Goal: Task Accomplishment & Management: Complete application form

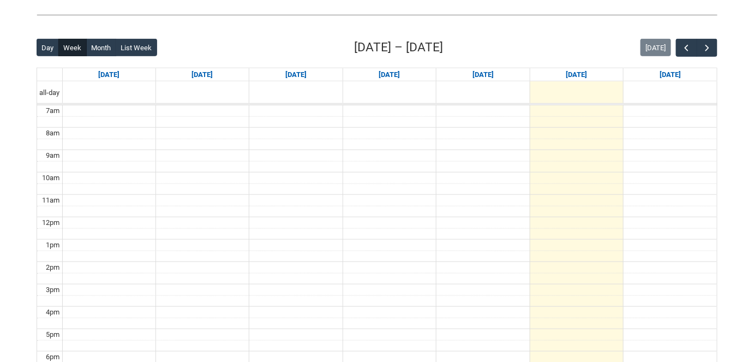
scroll to position [239, 0]
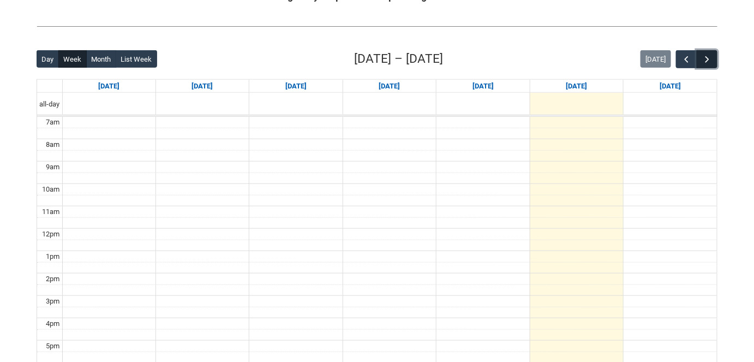
click at [707, 54] on span "button" at bounding box center [707, 59] width 11 height 11
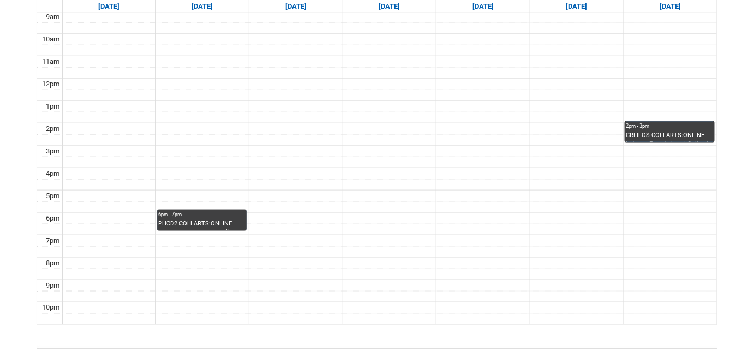
scroll to position [397, 0]
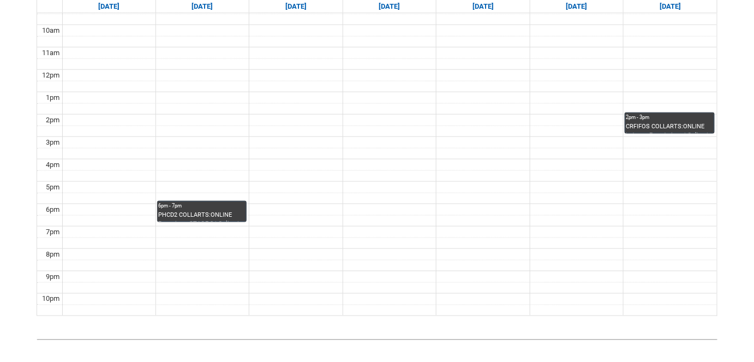
click at [218, 211] on div "PHCD2 COLLARTS:ONLINE Portraiture STAGE 2 | Online | [PERSON_NAME]" at bounding box center [201, 216] width 87 height 11
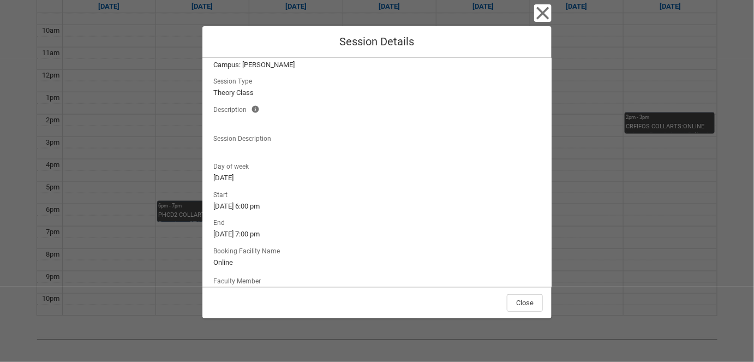
scroll to position [78, 0]
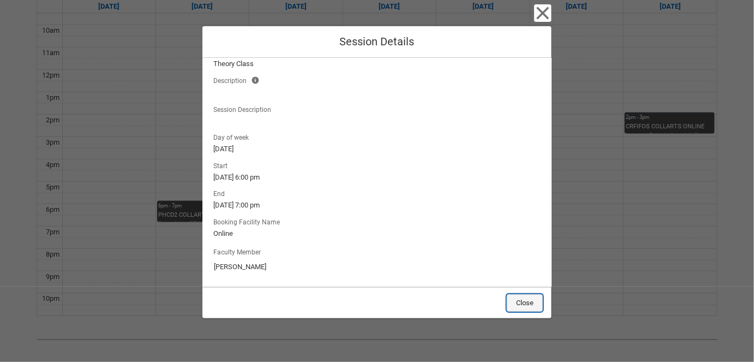
click at [531, 302] on button "Close" at bounding box center [525, 302] width 36 height 17
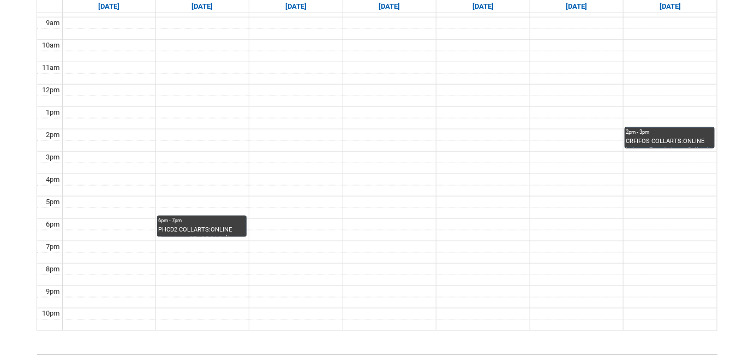
scroll to position [381, 0]
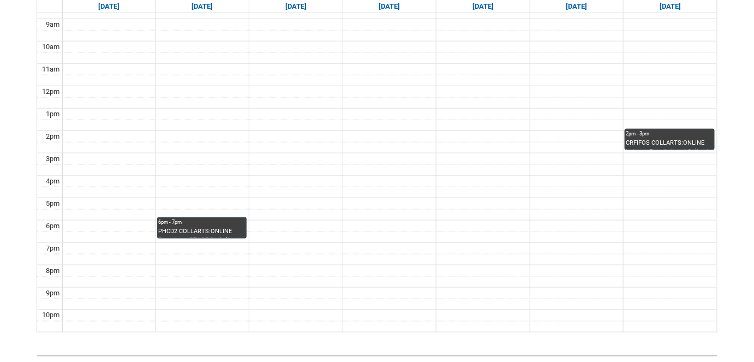
click at [664, 139] on div "CRFIFOS COLLARTS:ONLINE Industry Foundations | Online | [PERSON_NAME]" at bounding box center [670, 144] width 88 height 11
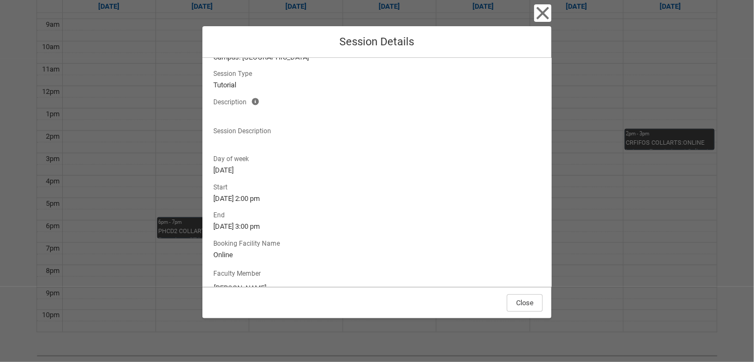
scroll to position [78, 0]
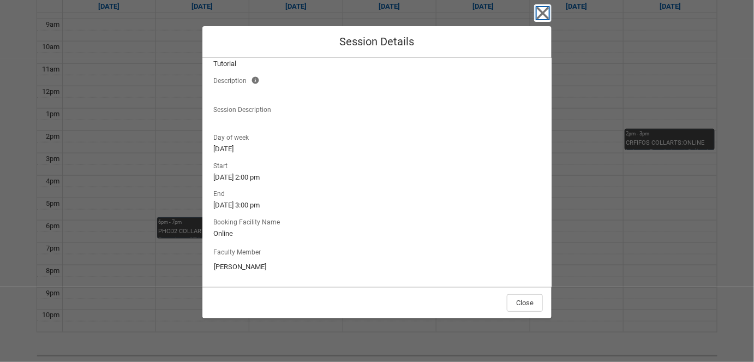
click at [545, 9] on icon "button" at bounding box center [542, 12] width 17 height 17
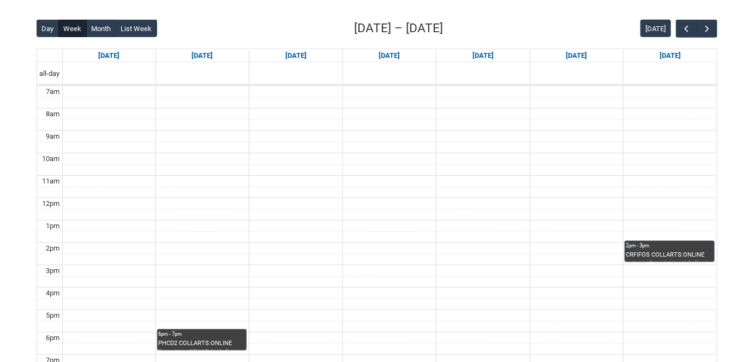
scroll to position [272, 0]
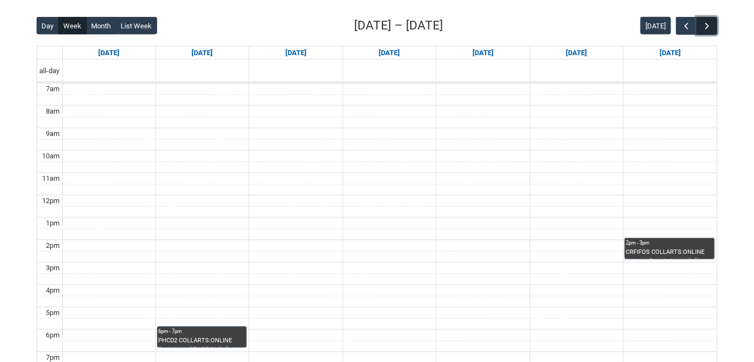
click at [709, 24] on span "button" at bounding box center [707, 26] width 11 height 11
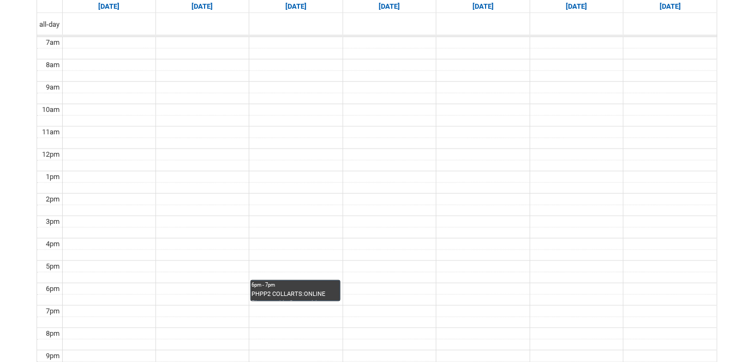
scroll to position [313, 0]
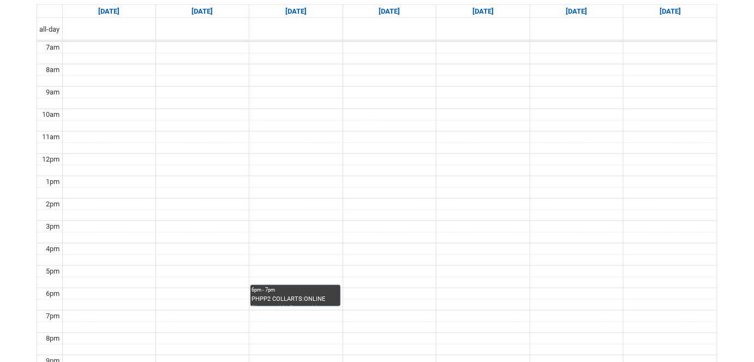
click at [323, 295] on div "PHPP2 COLLARTS:ONLINE Photographic Compositing STAGE 2 | Online | [PERSON_NAME]" at bounding box center [295, 300] width 87 height 11
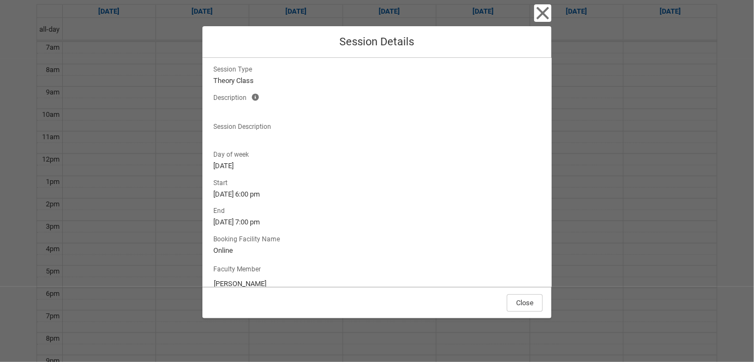
scroll to position [0, 0]
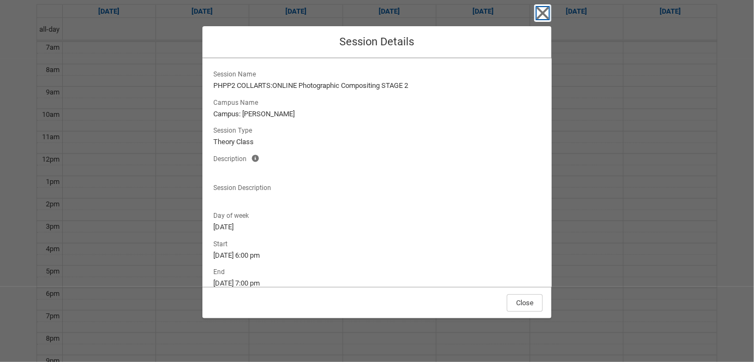
click at [541, 14] on icon "button" at bounding box center [543, 13] width 13 height 13
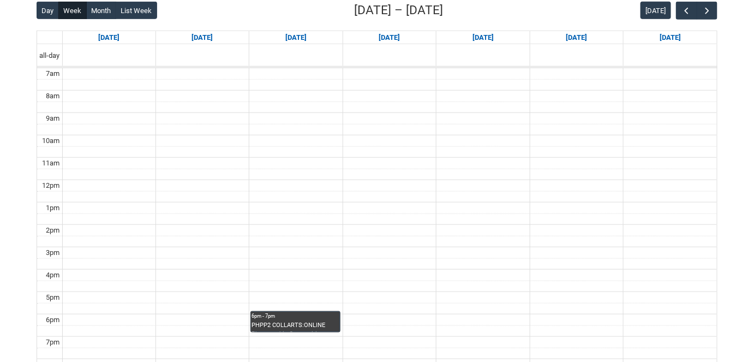
scroll to position [283, 0]
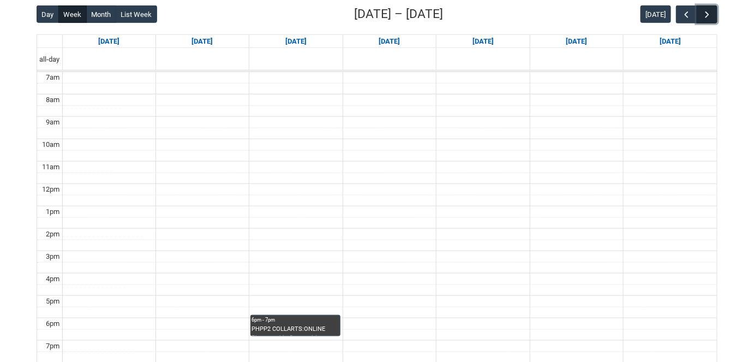
click at [712, 19] on span "button" at bounding box center [707, 14] width 11 height 11
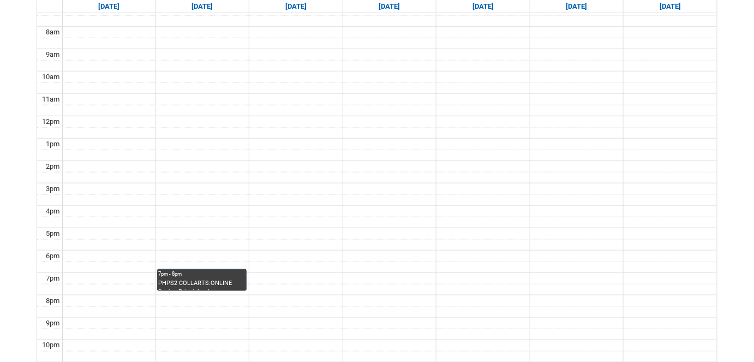
scroll to position [354, 0]
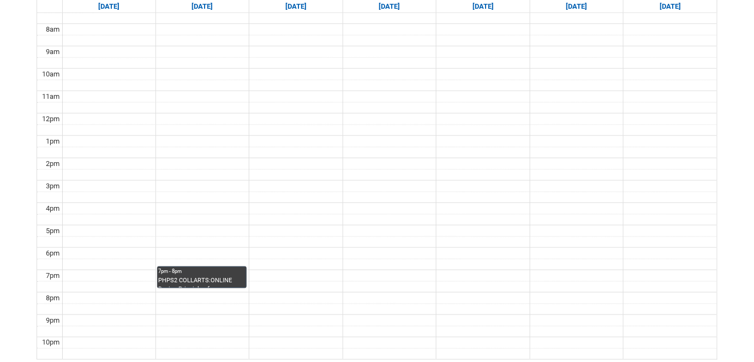
click at [210, 272] on div "7pm - 8pm" at bounding box center [201, 271] width 87 height 8
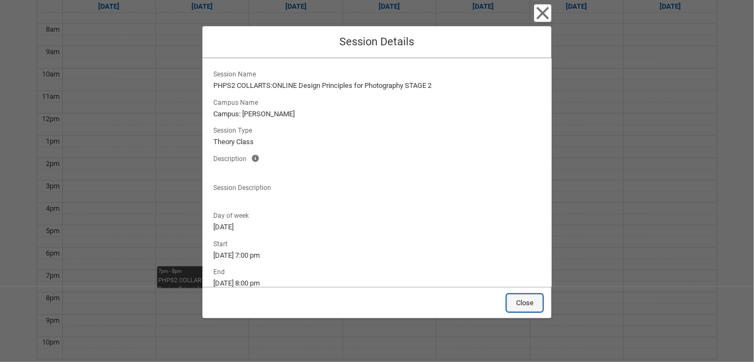
click at [541, 304] on button "Close" at bounding box center [525, 302] width 36 height 17
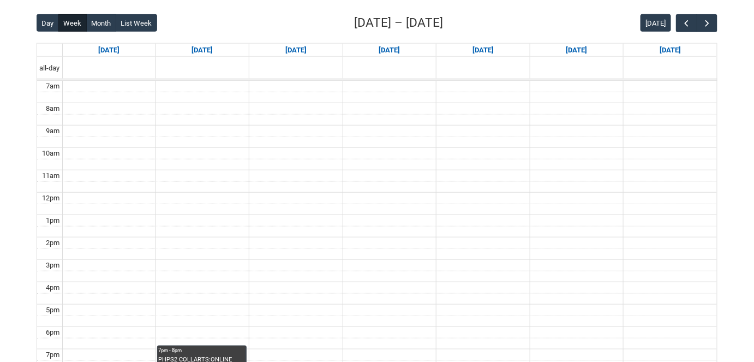
scroll to position [272, 0]
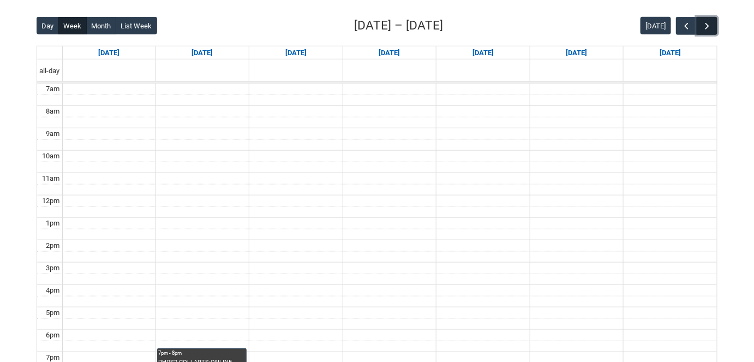
click at [708, 25] on span "button" at bounding box center [707, 26] width 11 height 11
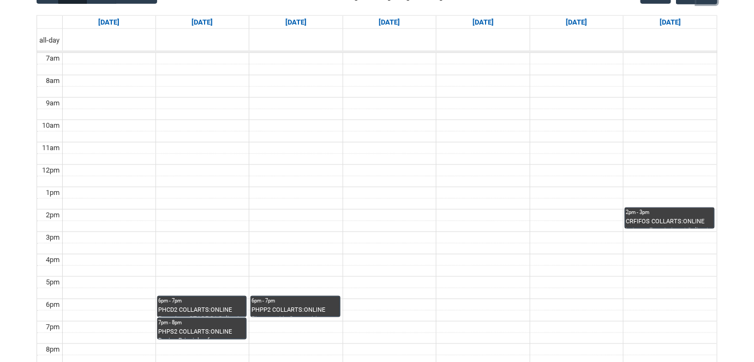
scroll to position [307, 0]
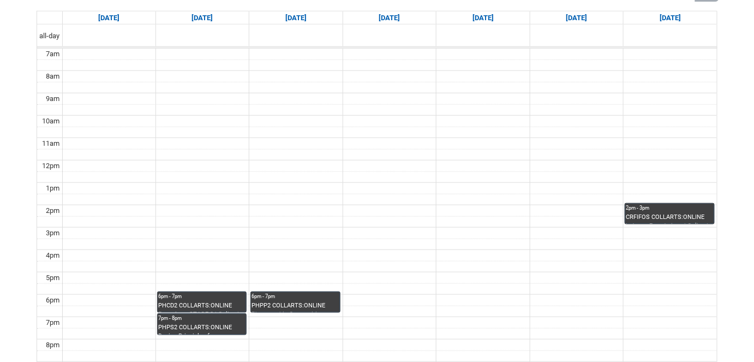
click at [204, 297] on div "6pm - 7pm" at bounding box center [201, 297] width 87 height 8
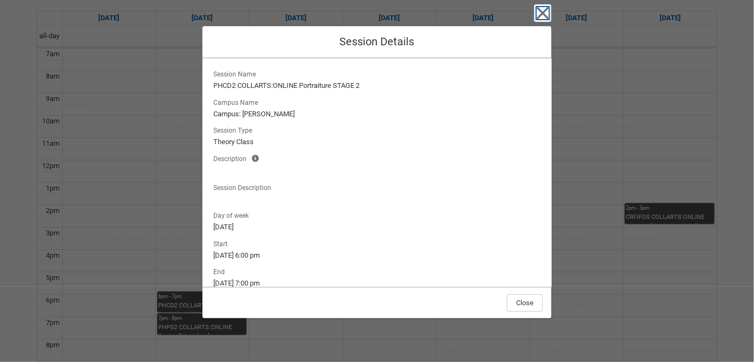
click at [542, 15] on icon "button" at bounding box center [543, 13] width 13 height 13
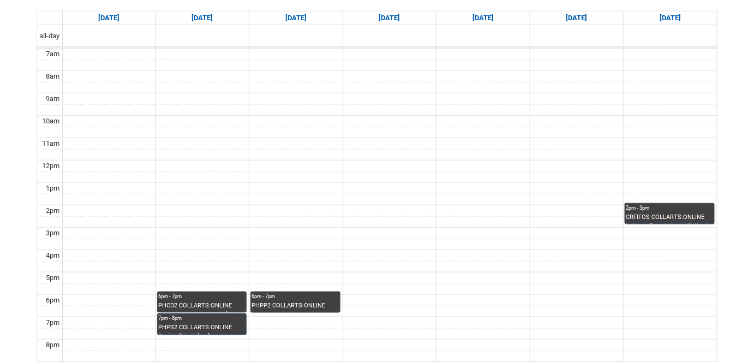
click at [216, 320] on div "7pm - 8pm" at bounding box center [201, 318] width 87 height 8
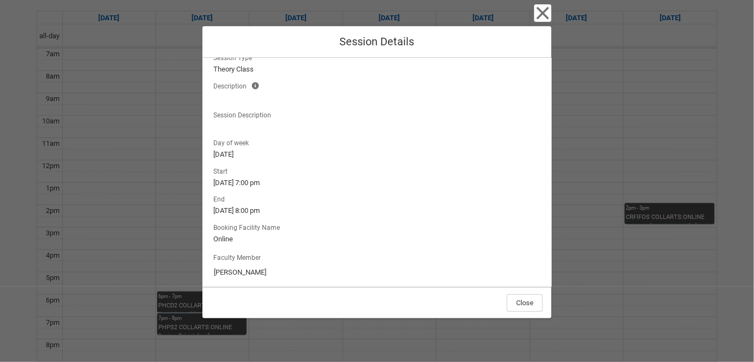
scroll to position [78, 0]
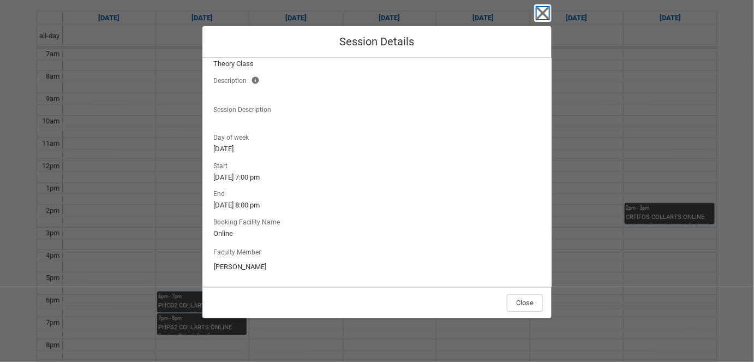
click at [547, 12] on icon "button" at bounding box center [542, 12] width 17 height 17
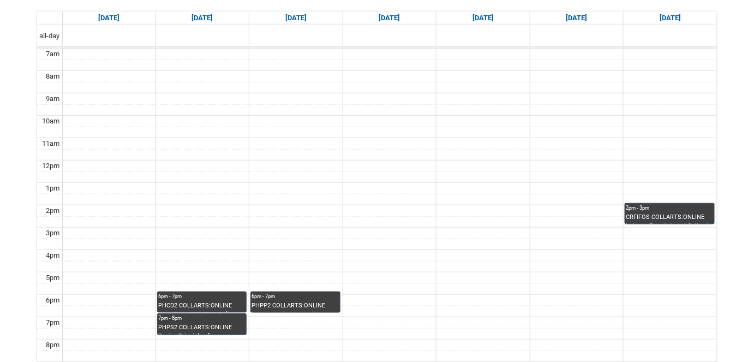
click at [308, 299] on div "6pm - 7pm" at bounding box center [295, 297] width 87 height 8
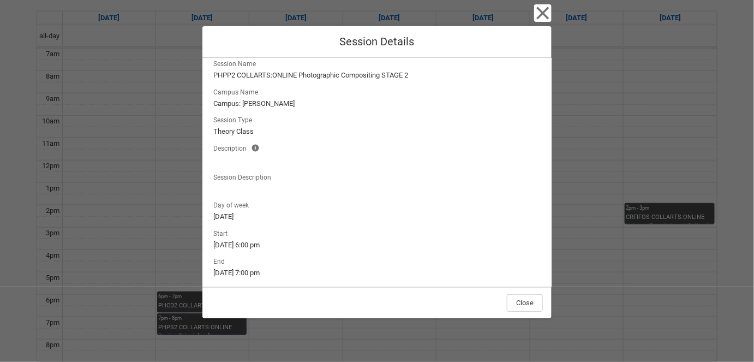
scroll to position [0, 0]
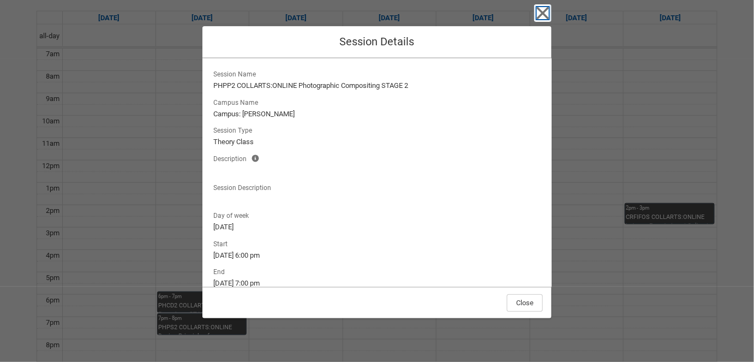
click at [546, 15] on icon "button" at bounding box center [543, 13] width 13 height 13
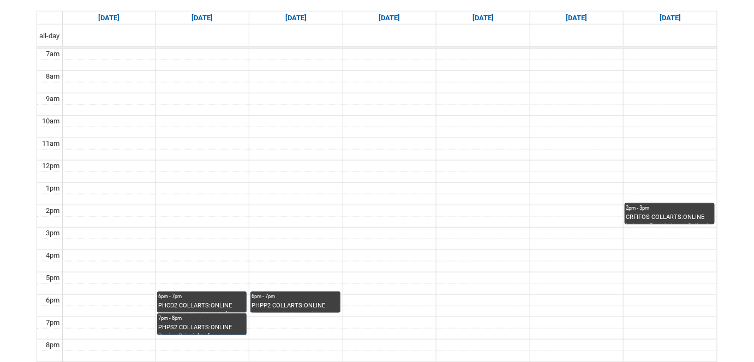
click at [669, 215] on div "CRFIFOS COLLARTS:ONLINE Industry Foundations | Online | [PERSON_NAME]" at bounding box center [670, 218] width 88 height 11
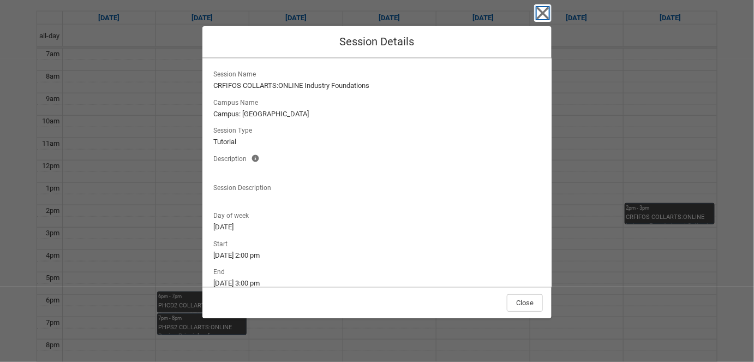
click at [542, 10] on icon "button" at bounding box center [542, 12] width 17 height 17
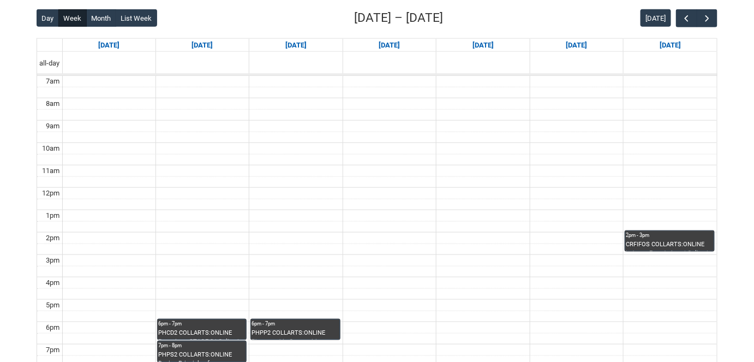
scroll to position [266, 0]
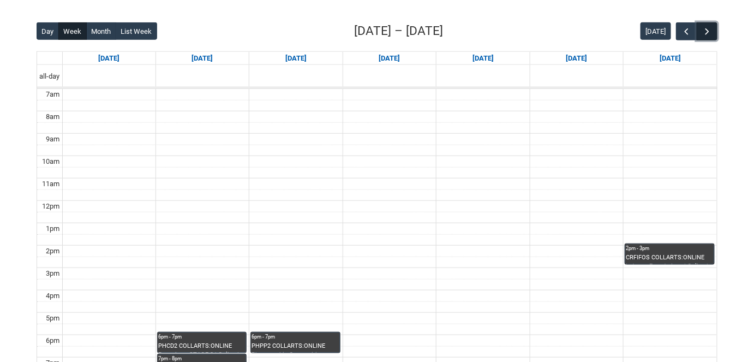
click at [709, 28] on span "button" at bounding box center [707, 31] width 11 height 11
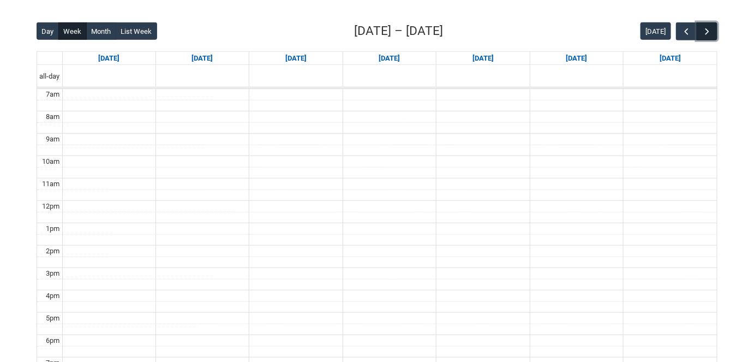
click at [713, 31] on button "button" at bounding box center [707, 31] width 21 height 18
click at [678, 30] on button "button" at bounding box center [686, 31] width 21 height 18
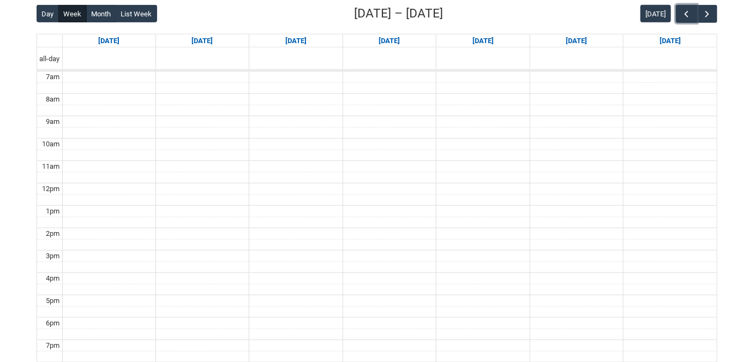
scroll to position [288, 0]
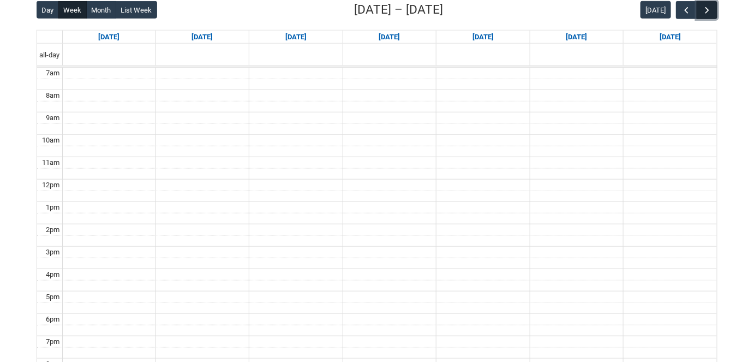
click at [712, 14] on span "button" at bounding box center [707, 10] width 11 height 11
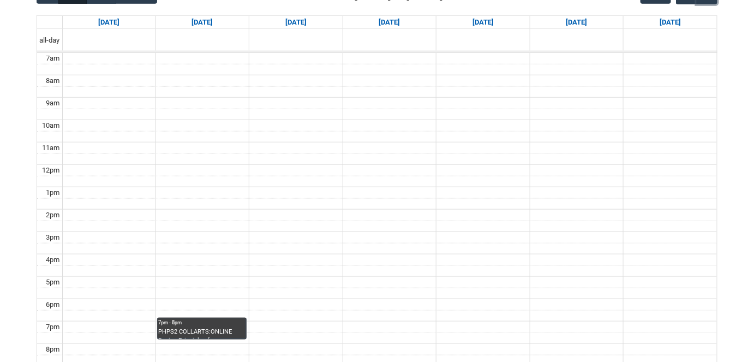
scroll to position [304, 0]
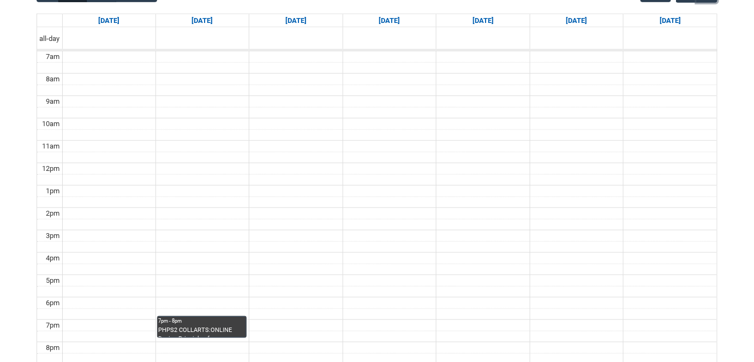
click at [198, 322] on div "7pm - 8pm" at bounding box center [201, 321] width 87 height 8
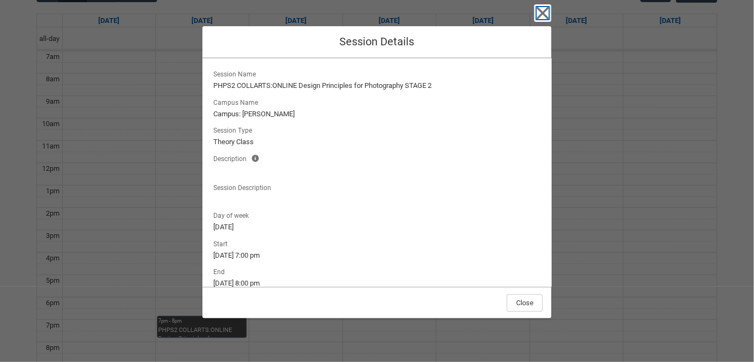
click at [545, 11] on icon "button" at bounding box center [543, 13] width 13 height 13
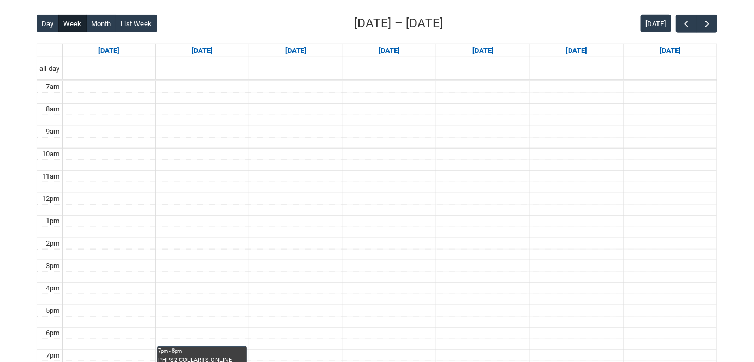
scroll to position [278, 0]
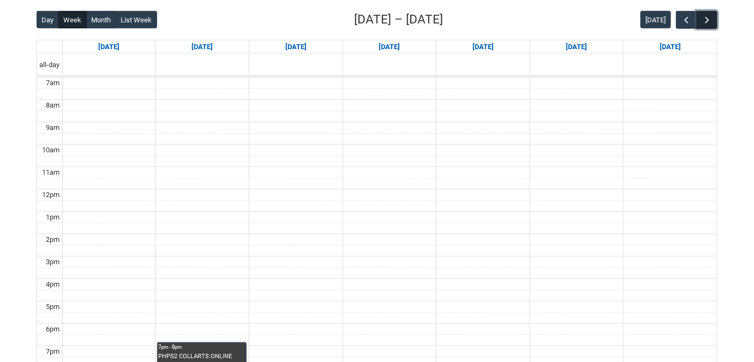
click at [712, 25] on button "button" at bounding box center [707, 20] width 21 height 18
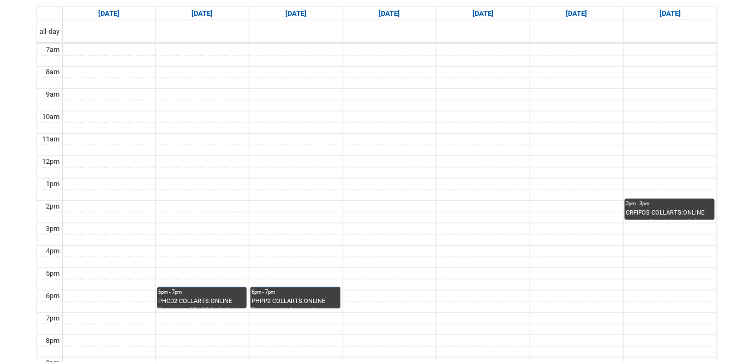
scroll to position [314, 0]
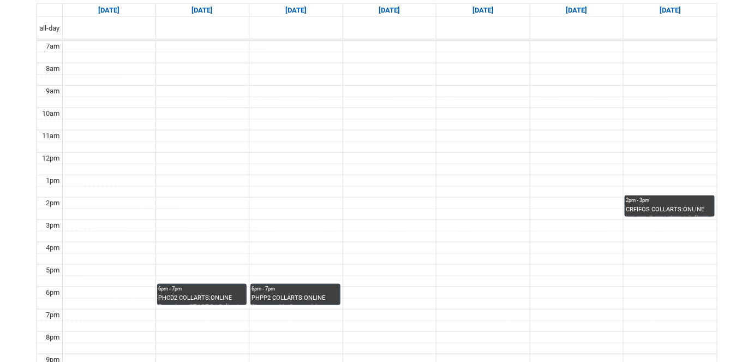
click at [186, 294] on div "PHCD2 COLLARTS:ONLINE Portraiture STAGE 2 | Online | [PERSON_NAME]" at bounding box center [201, 299] width 87 height 11
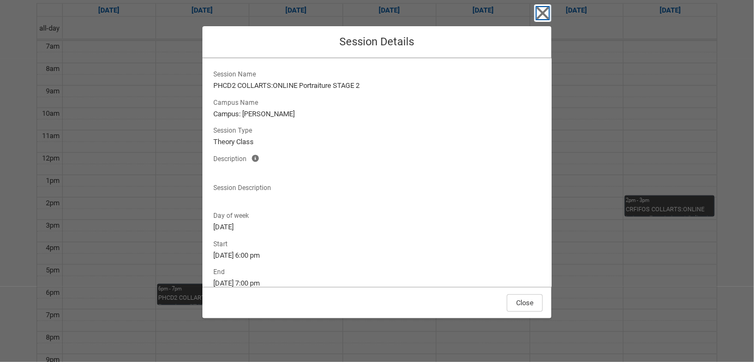
click at [549, 13] on icon "button" at bounding box center [542, 12] width 17 height 17
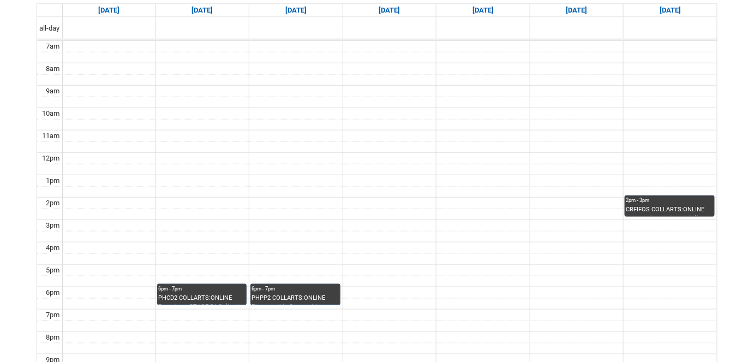
click at [332, 296] on div "PHPP2 COLLARTS:ONLINE Photographic Compositing STAGE 2 | Online | [PERSON_NAME]" at bounding box center [295, 299] width 87 height 11
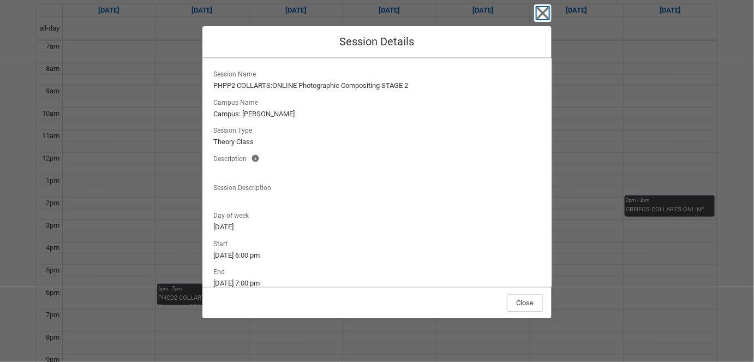
click at [546, 19] on icon "button" at bounding box center [542, 12] width 17 height 17
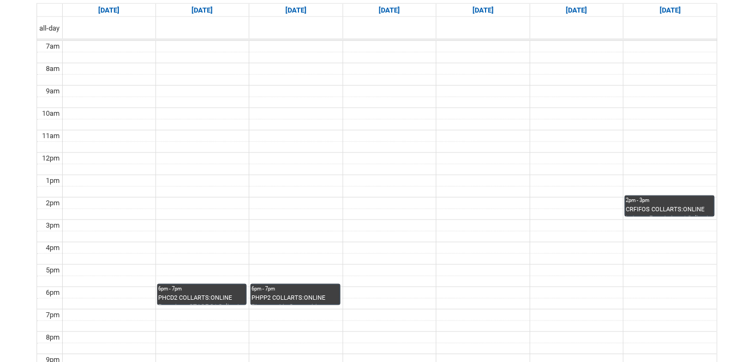
click at [678, 205] on div "CRFIFOS COLLARTS:ONLINE Industry Foundations | Online | [PERSON_NAME]" at bounding box center [670, 210] width 88 height 11
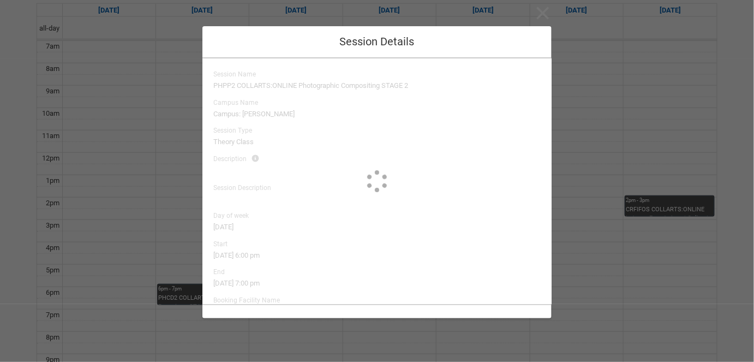
type input "[PERSON_NAME]"
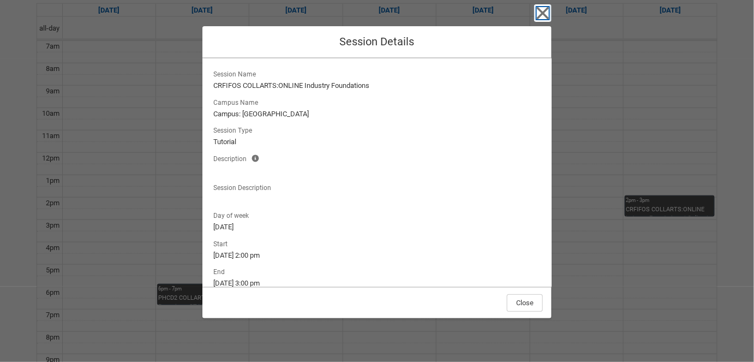
click at [548, 12] on icon "button" at bounding box center [542, 12] width 17 height 17
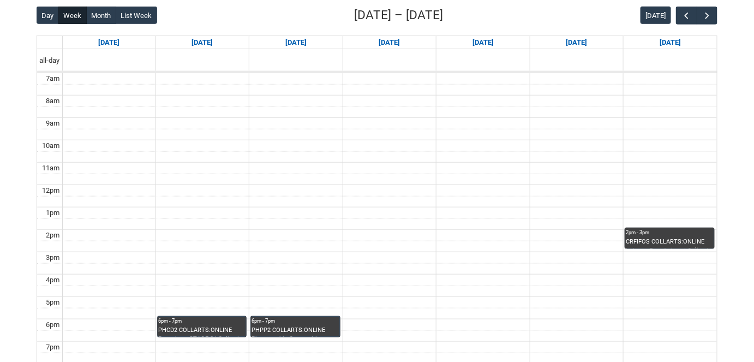
scroll to position [279, 0]
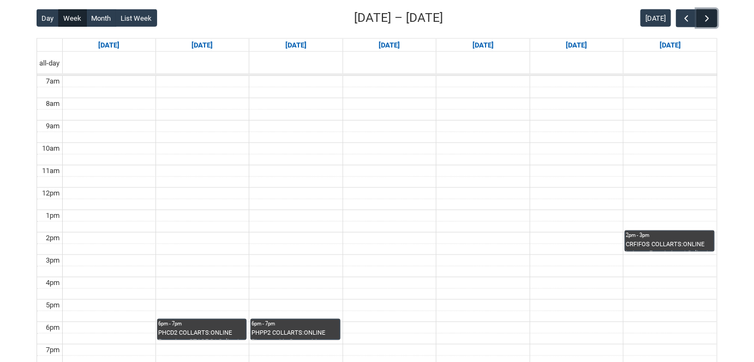
click at [707, 19] on span "button" at bounding box center [707, 18] width 11 height 11
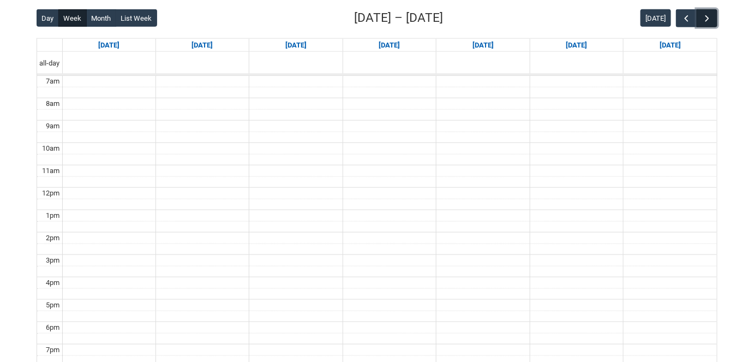
click at [707, 19] on span "button" at bounding box center [707, 18] width 11 height 11
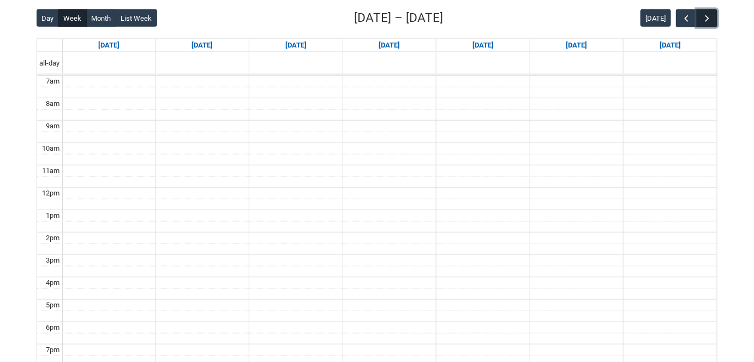
click at [707, 19] on span "button" at bounding box center [707, 18] width 11 height 11
click at [686, 19] on span "button" at bounding box center [687, 18] width 11 height 11
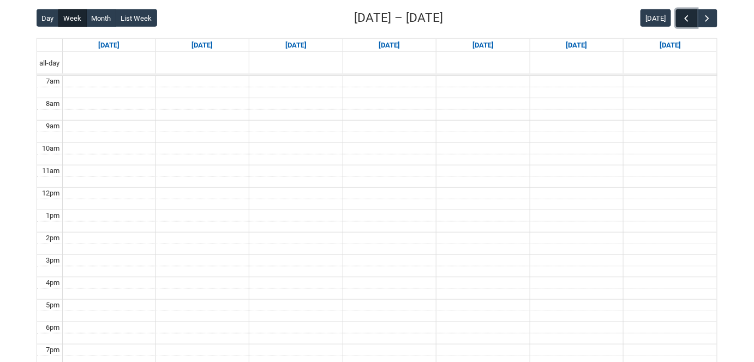
click at [686, 19] on span "button" at bounding box center [687, 18] width 11 height 11
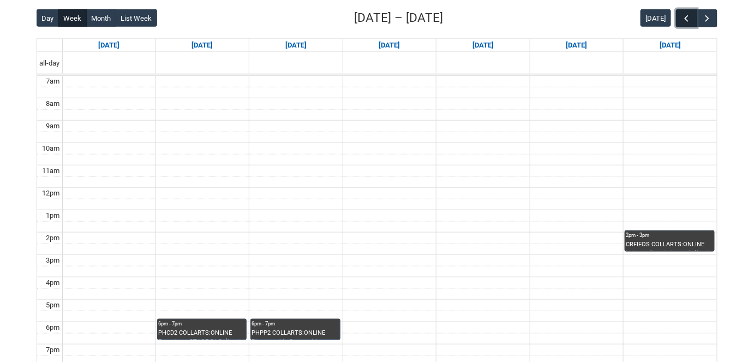
click at [686, 19] on span "button" at bounding box center [687, 18] width 11 height 11
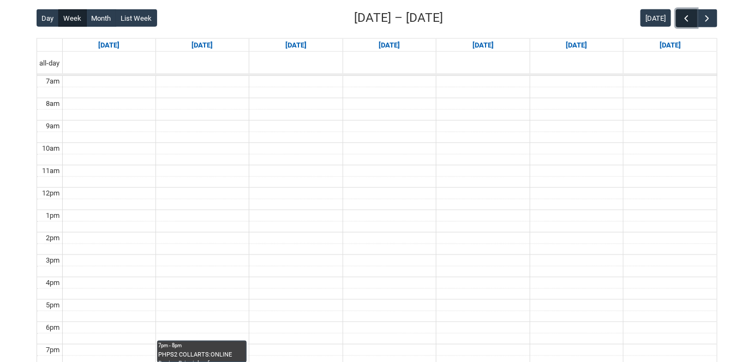
click at [686, 19] on span "button" at bounding box center [687, 18] width 11 height 11
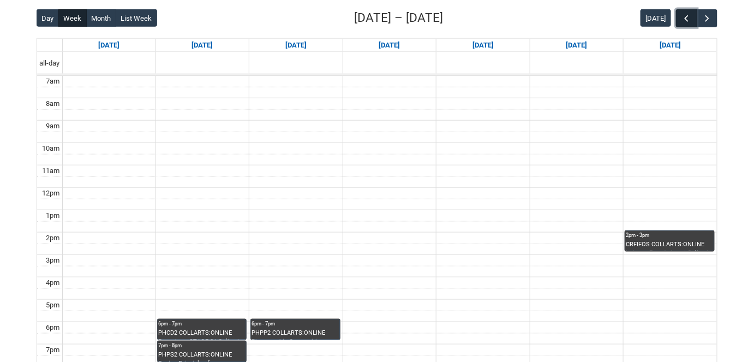
click at [686, 19] on span "button" at bounding box center [687, 18] width 11 height 11
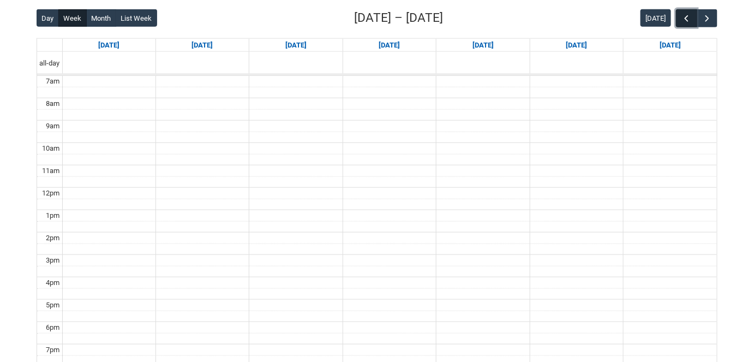
click at [686, 19] on span "button" at bounding box center [687, 18] width 11 height 11
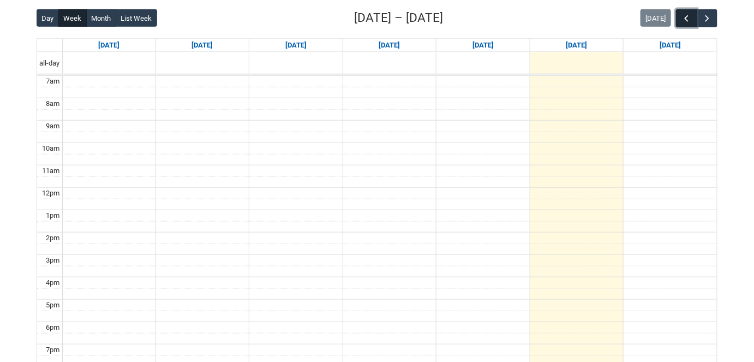
click at [686, 19] on span "button" at bounding box center [687, 18] width 11 height 11
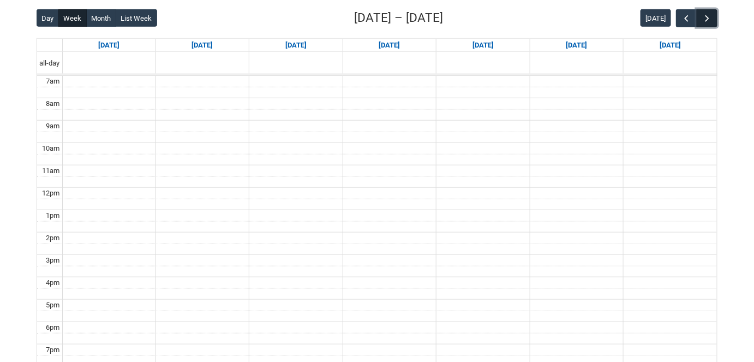
click at [713, 20] on button "button" at bounding box center [707, 18] width 21 height 18
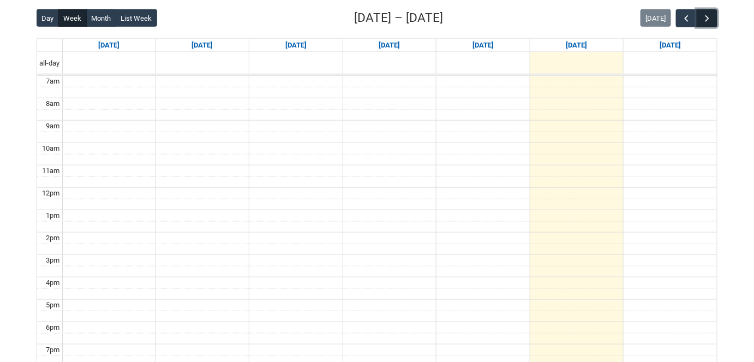
click at [713, 20] on button "button" at bounding box center [707, 18] width 21 height 18
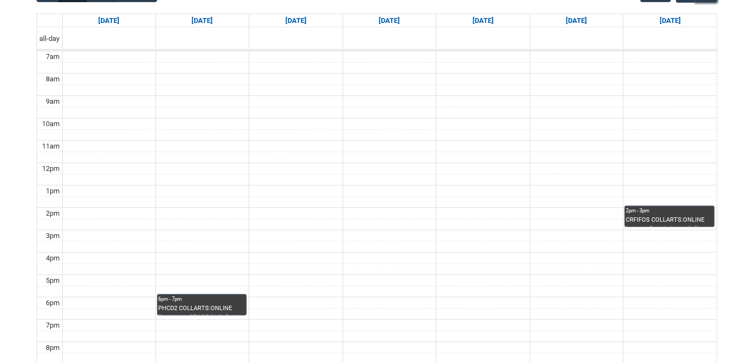
scroll to position [305, 0]
